Goal: Information Seeking & Learning: Find specific page/section

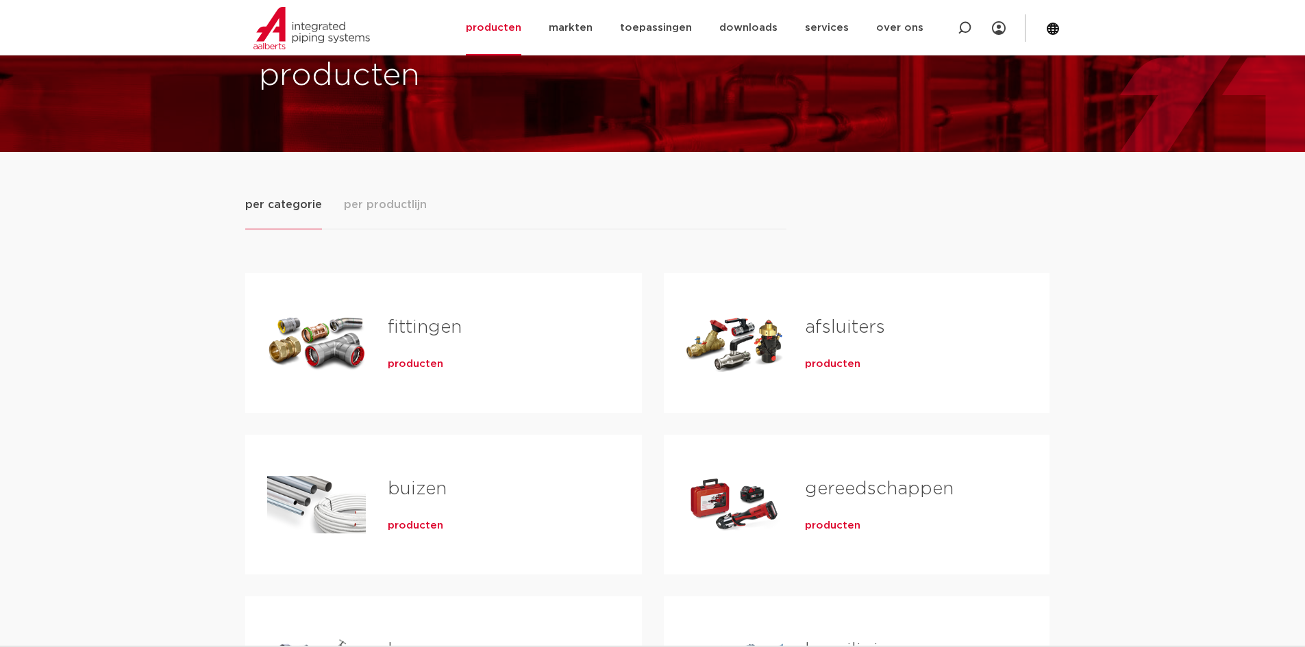
scroll to position [137, 0]
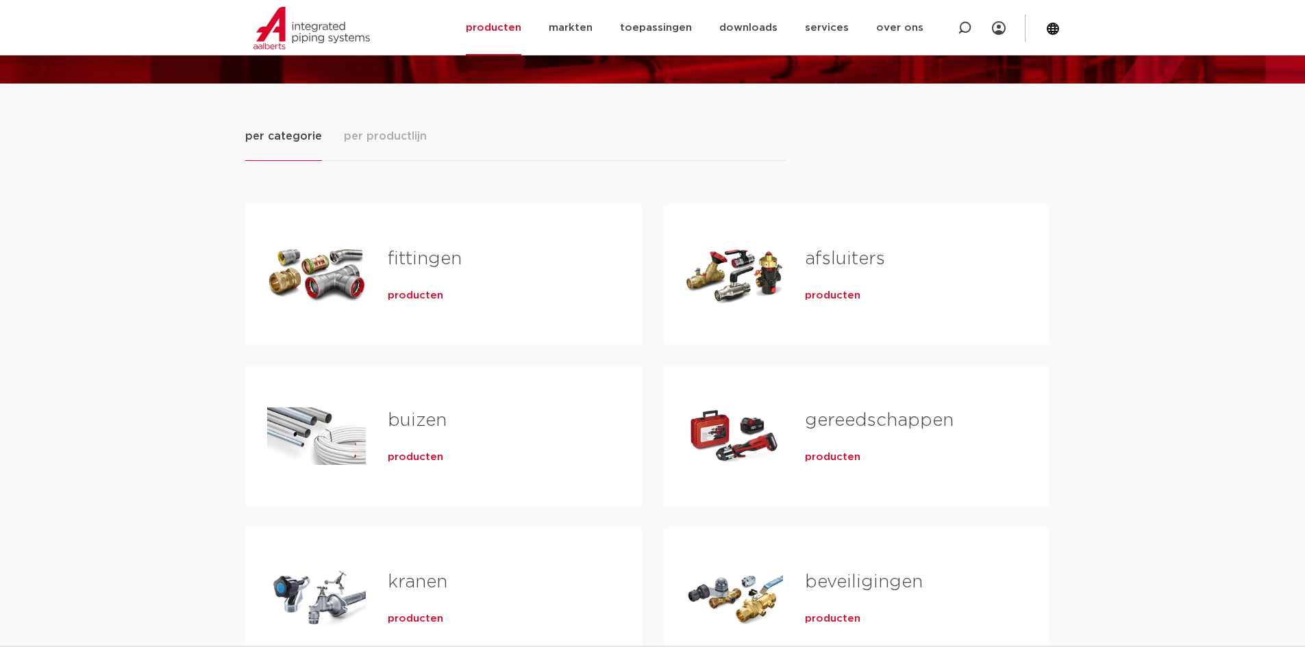
click at [421, 423] on link "buizen" at bounding box center [417, 421] width 59 height 18
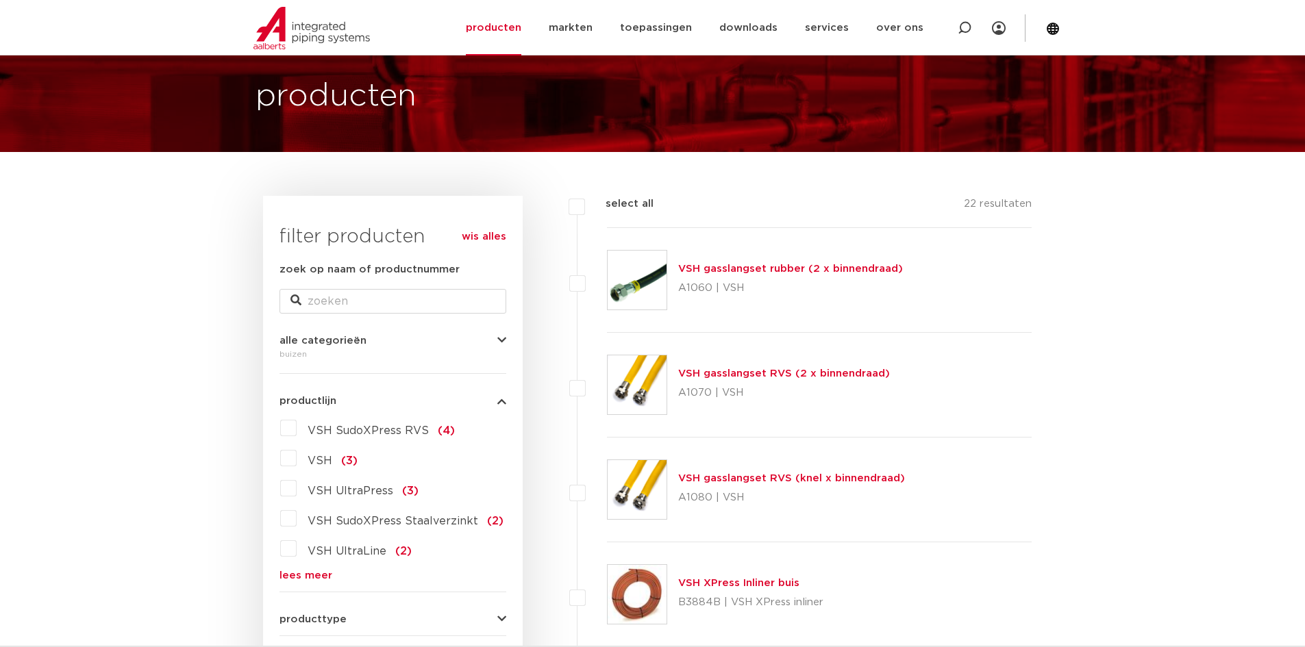
scroll to position [205, 0]
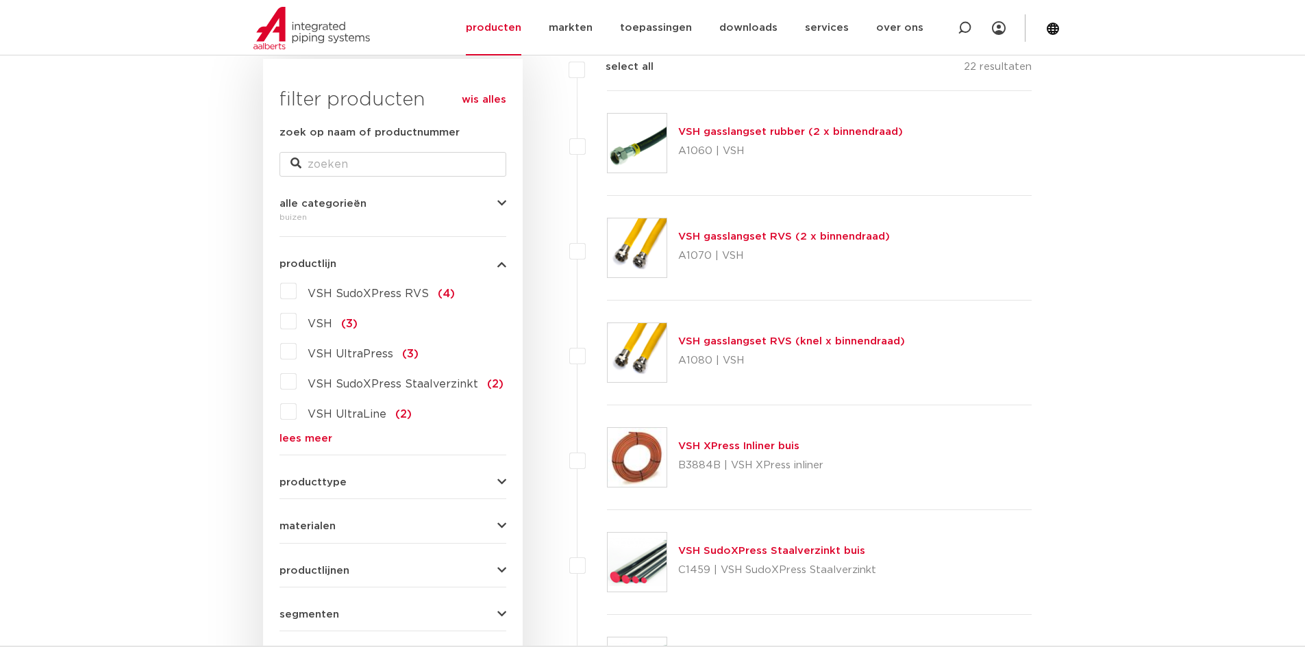
click at [294, 442] on link "lees meer" at bounding box center [392, 439] width 227 height 10
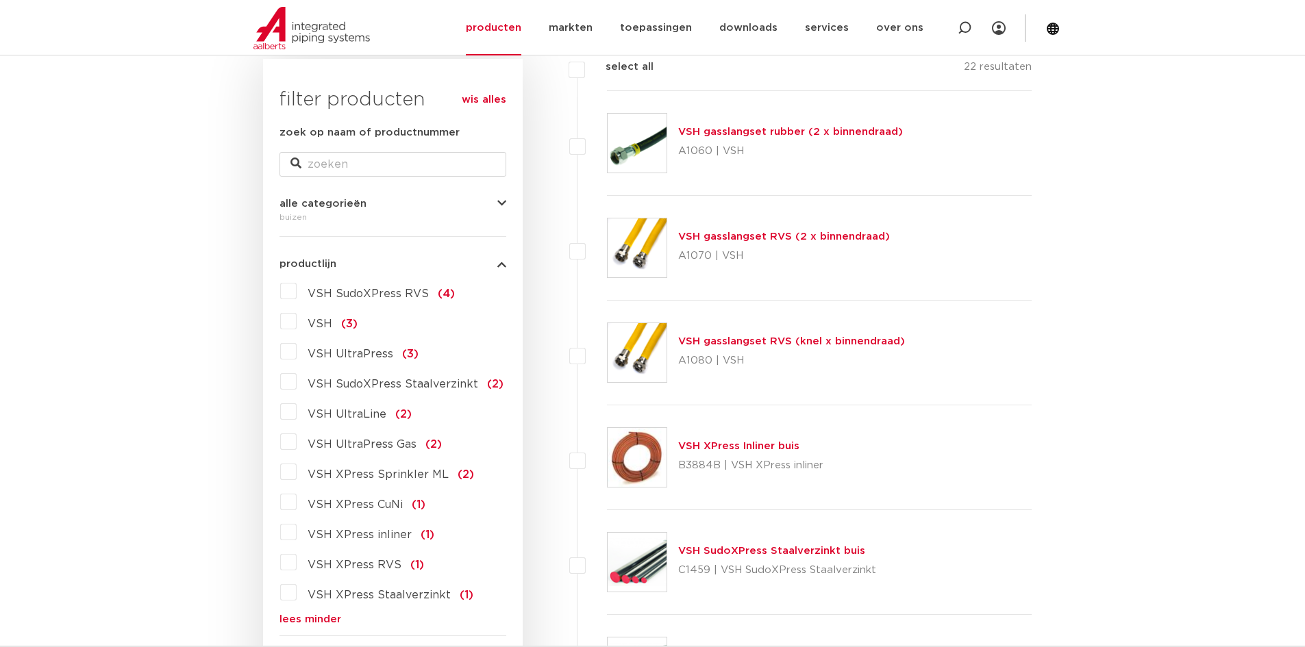
click at [339, 566] on span "VSH XPress RVS" at bounding box center [355, 565] width 94 height 11
click at [0, 0] on input "VSH XPress RVS (1)" at bounding box center [0, 0] width 0 height 0
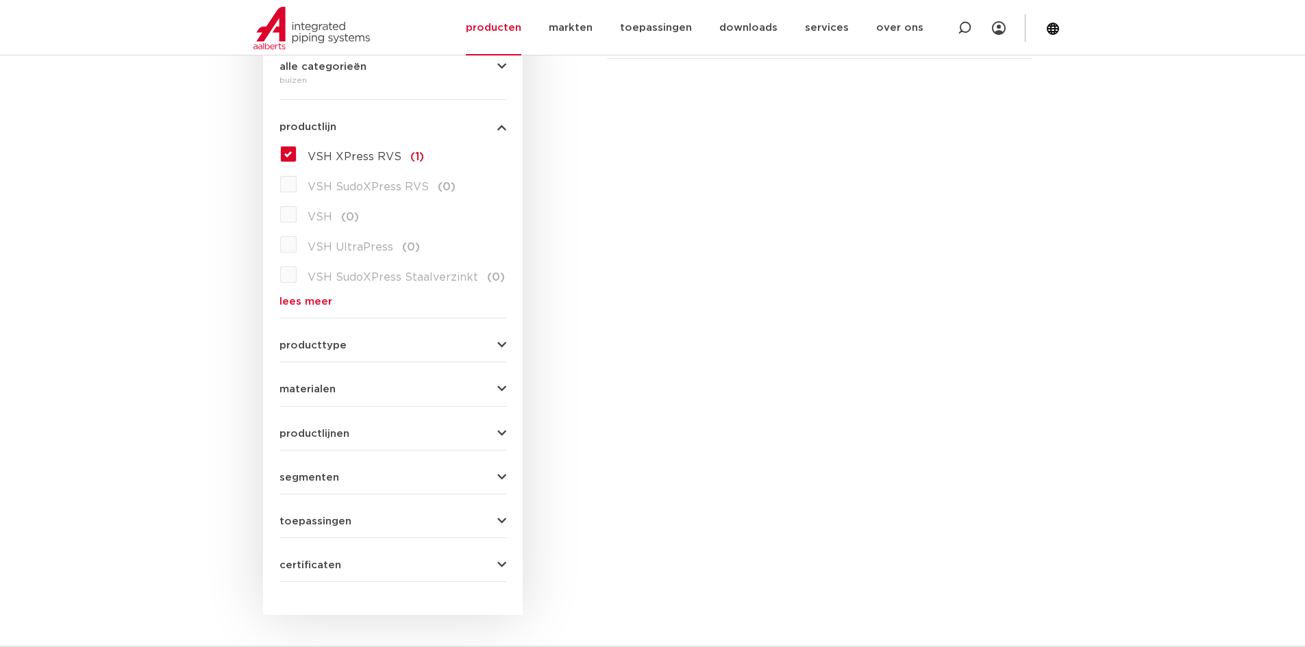
scroll to position [205, 0]
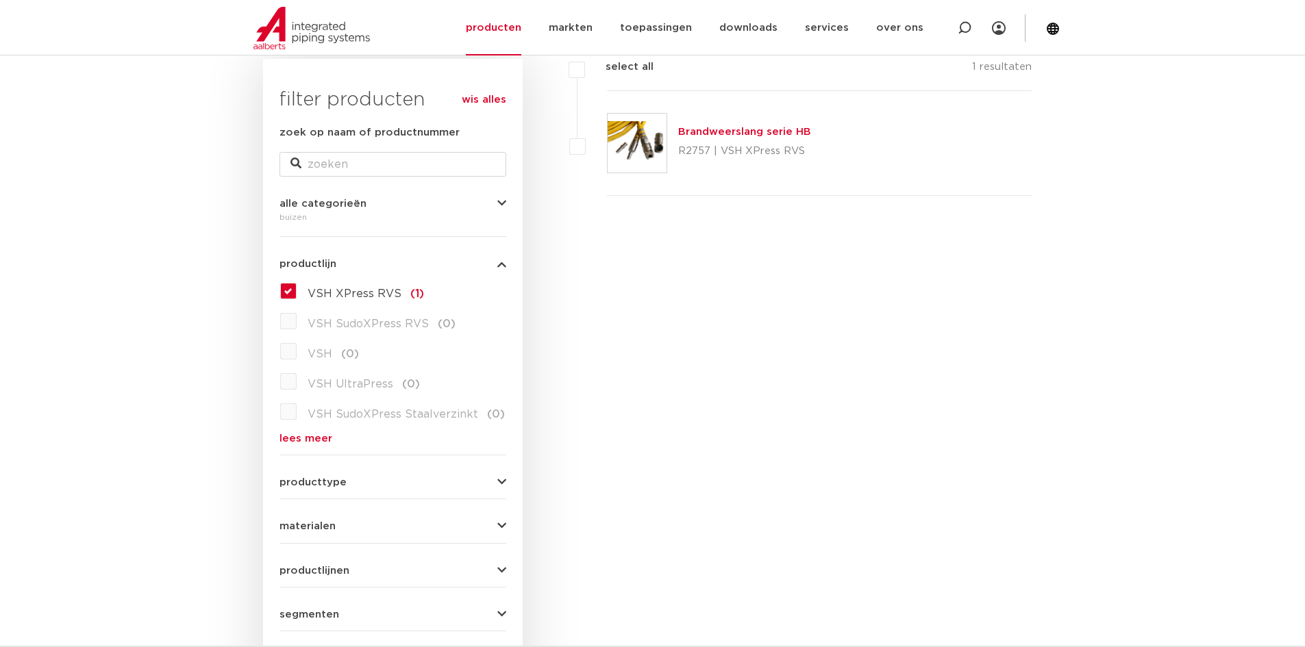
click at [297, 293] on label "VSH XPress RVS (1)" at bounding box center [360, 291] width 127 height 22
click at [0, 0] on input "VSH XPress RVS (1)" at bounding box center [0, 0] width 0 height 0
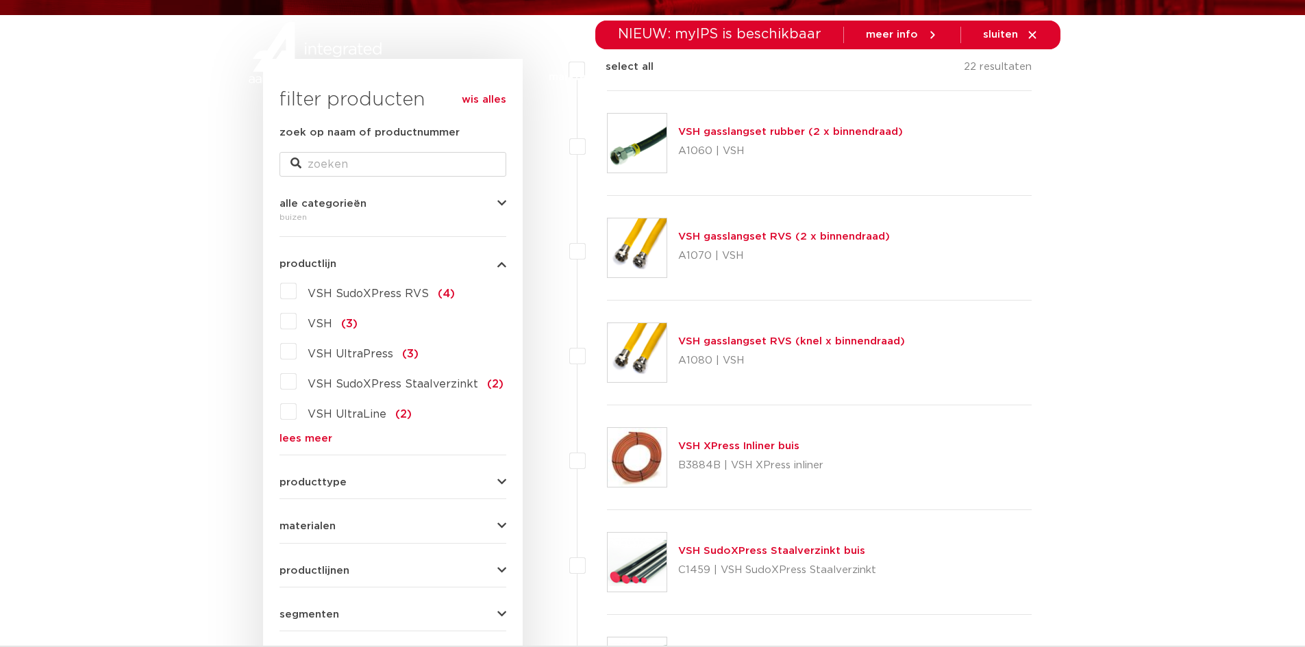
click at [324, 436] on link "lees meer" at bounding box center [392, 439] width 227 height 10
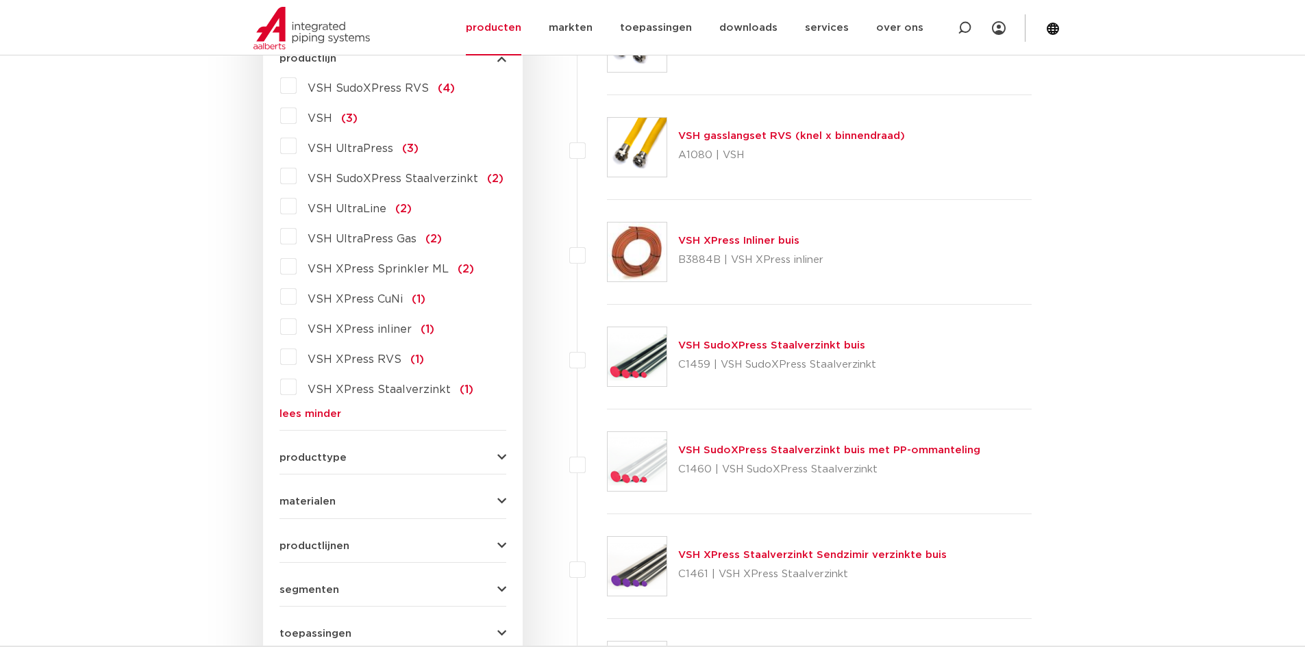
scroll to position [205, 0]
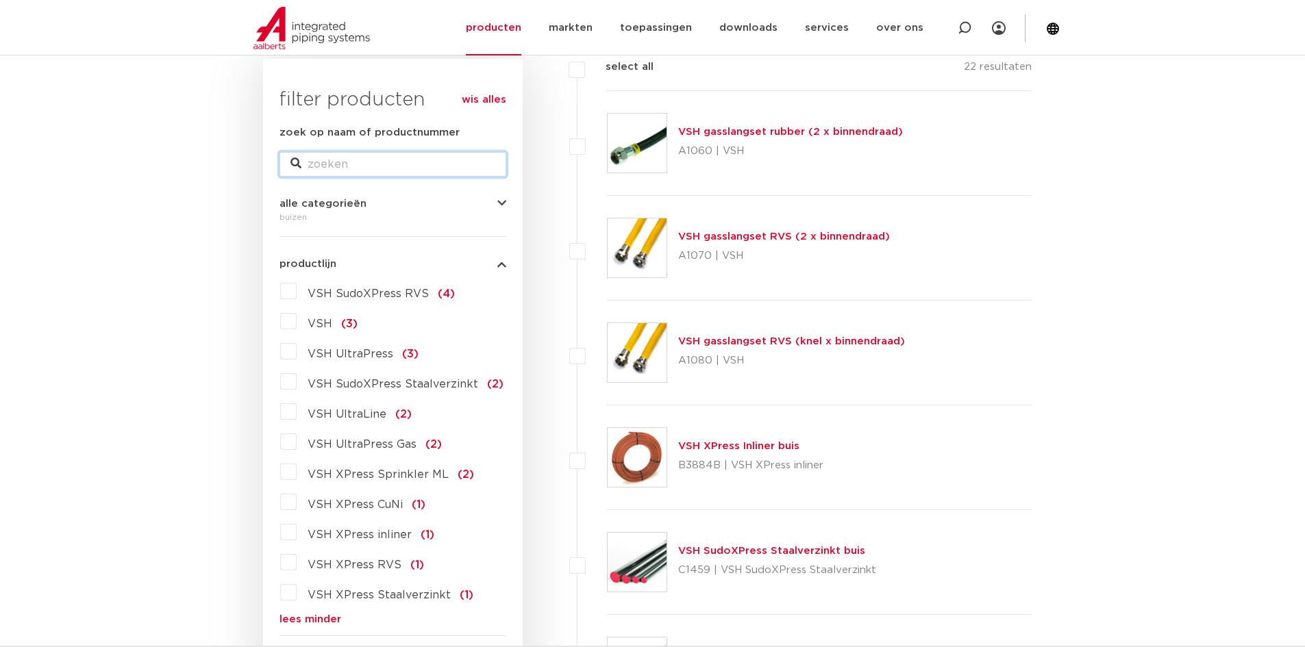
click at [349, 173] on input "zoek op naam of productnummer" at bounding box center [392, 164] width 227 height 25
type input "RVS 304"
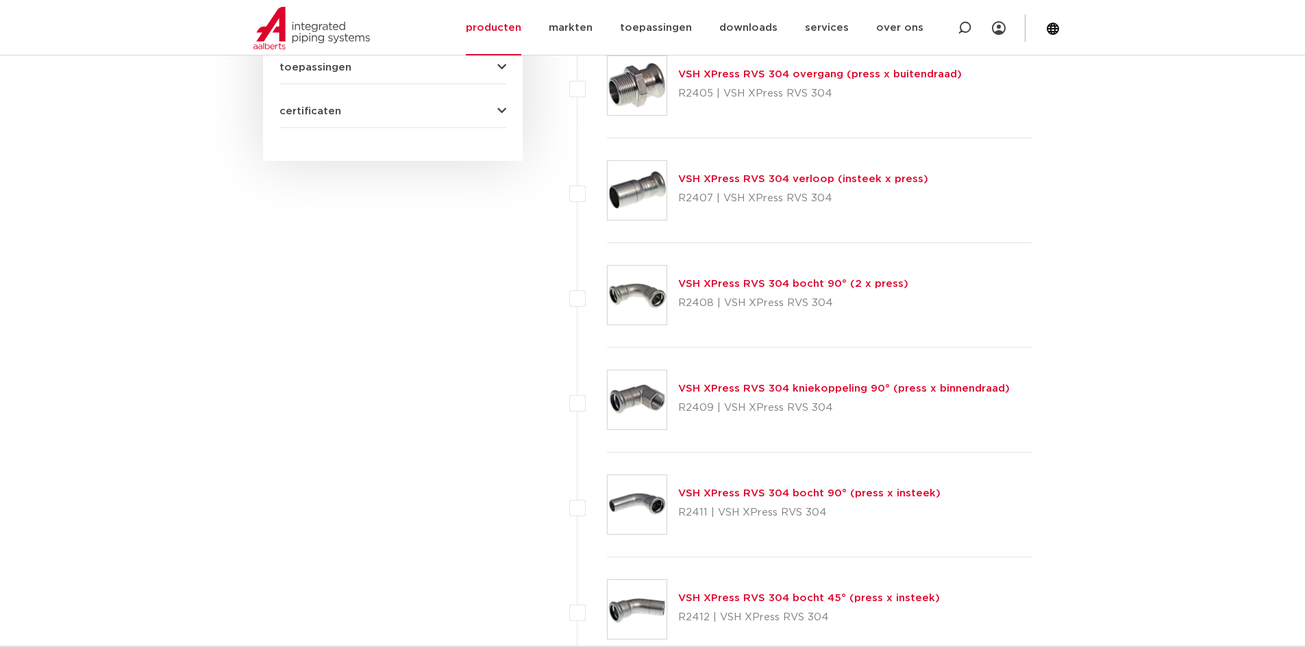
scroll to position [1096, 0]
